Goal: Task Accomplishment & Management: Manage account settings

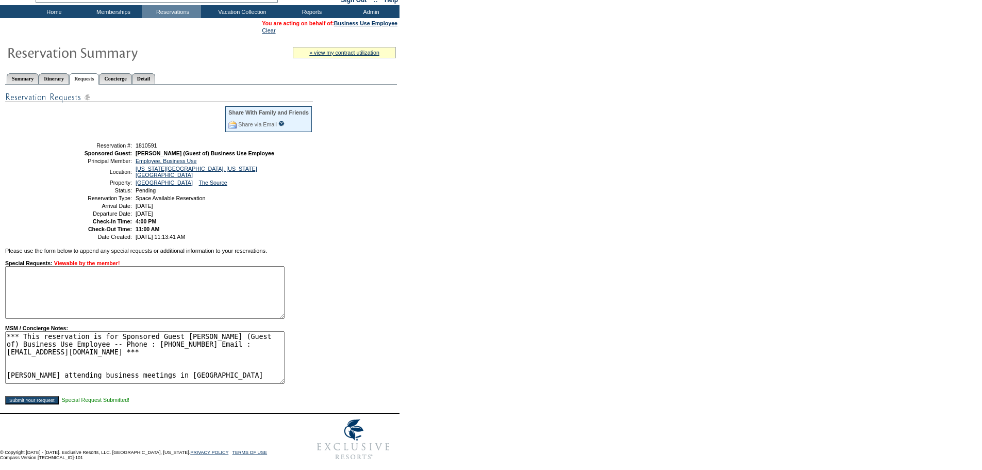
scroll to position [52, 0]
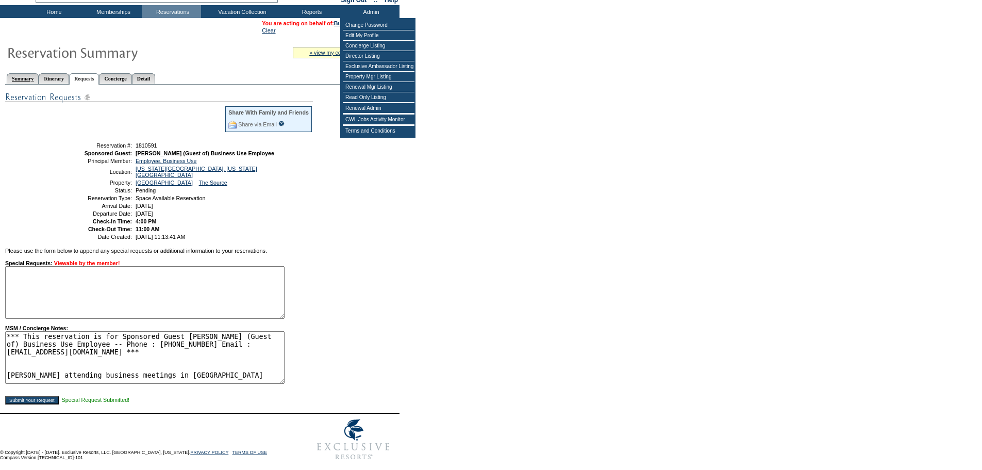
click at [26, 81] on link "Summary" at bounding box center [23, 78] width 32 height 11
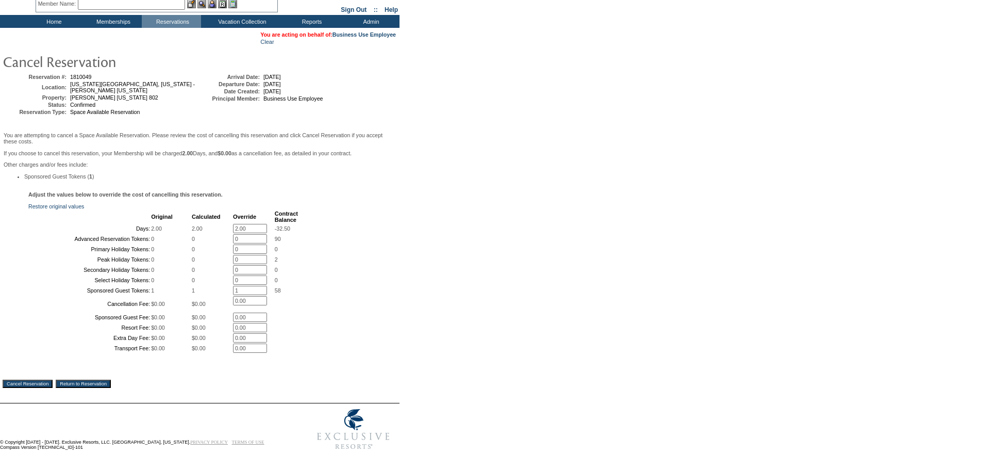
scroll to position [136, 0]
click at [29, 380] on input "Cancel Reservation" at bounding box center [28, 383] width 50 height 8
drag, startPoint x: 448, startPoint y: 138, endPoint x: 408, endPoint y: 32, distance: 112.4
click at [447, 135] on form "Follow Us ::" at bounding box center [489, 206] width 979 height 496
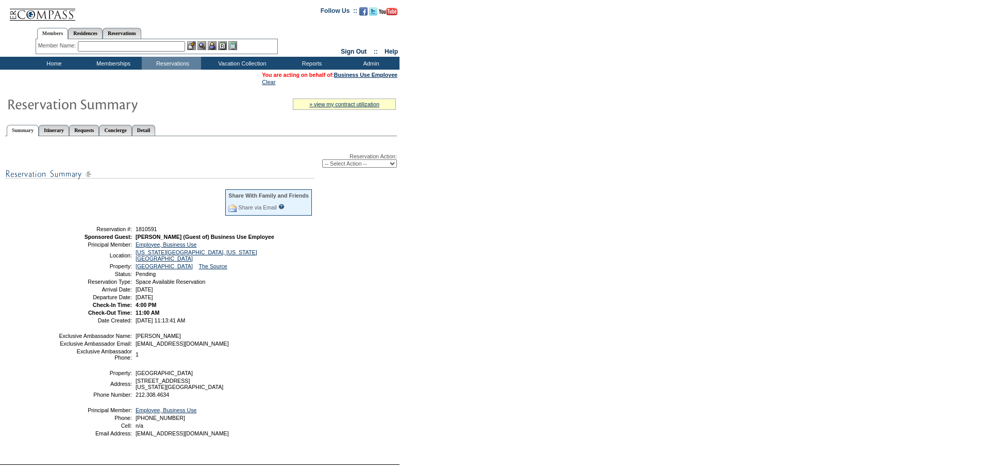
scroll to position [52, 0]
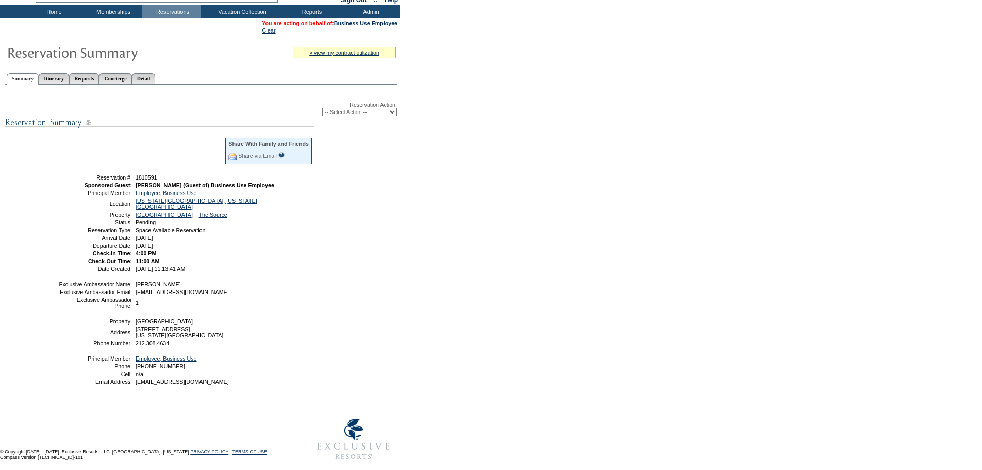
drag, startPoint x: 344, startPoint y: 166, endPoint x: 344, endPoint y: 156, distance: 9.8
click at [344, 166] on div "Reservation Action: -- Select Action -- Modify Reservation Dates Modify Reserva…" at bounding box center [201, 247] width 392 height 314
click at [340, 121] on div "Reservation Action: -- Select Action -- Modify Reservation Dates Modify Reserva…" at bounding box center [201, 247] width 392 height 314
click at [338, 115] on select "-- Select Action -- Modify Reservation Dates Modify Reservation Cost Modify Occ…" at bounding box center [359, 112] width 75 height 8
select select "ConfirmRes"
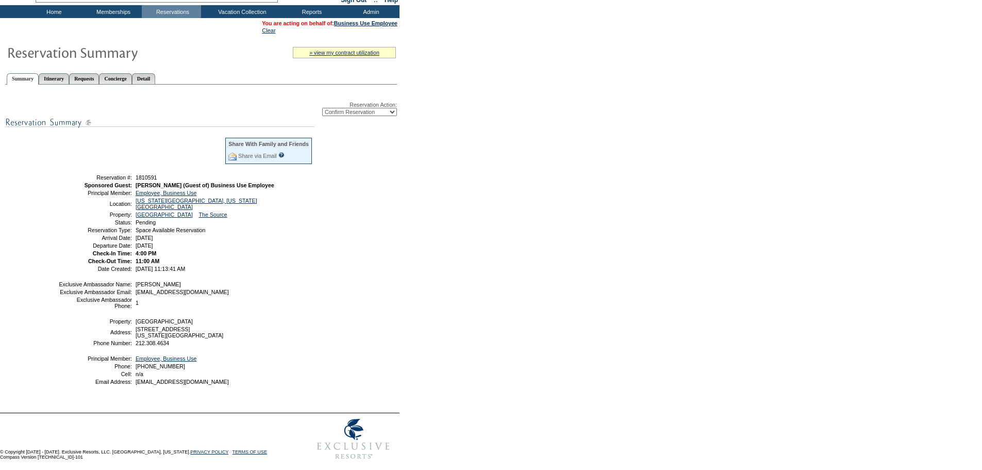
click at [322, 110] on select "-- Select Action -- Modify Reservation Dates Modify Reservation Cost Modify Occ…" at bounding box center [359, 112] width 75 height 8
click at [472, 228] on form "Follow Us ::" at bounding box center [491, 206] width 982 height 516
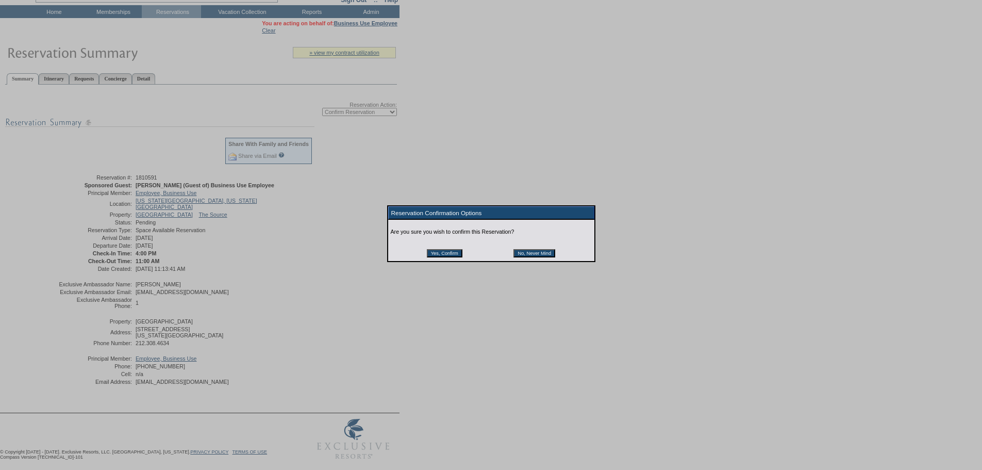
click at [442, 255] on input "Yes, Confirm" at bounding box center [445, 253] width 36 height 8
click at [368, 188] on div at bounding box center [491, 276] width 982 height 552
